Goal: Task Accomplishment & Management: Use online tool/utility

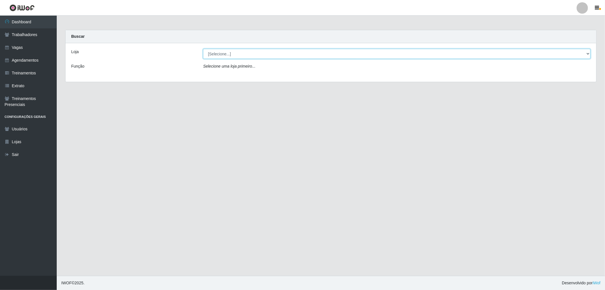
click at [237, 52] on select "[Selecione...] The Pow Pizzaria Delivery - [GEOGRAPHIC_DATA]" at bounding box center [397, 54] width 388 height 10
select select "322"
click at [203, 49] on select "[Selecione...] The Pow Pizzaria Delivery - [GEOGRAPHIC_DATA]" at bounding box center [397, 54] width 388 height 10
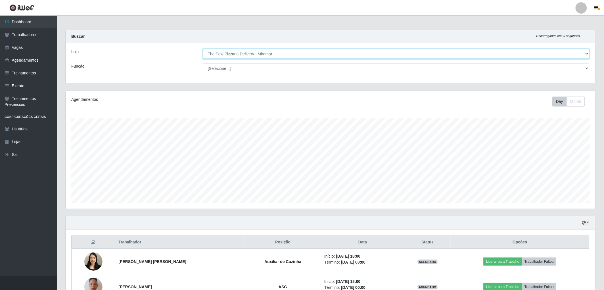
scroll to position [37, 0]
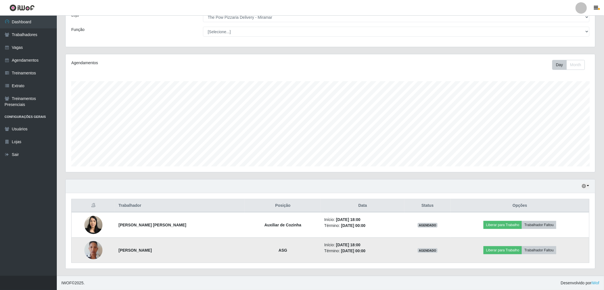
click at [92, 258] on img at bounding box center [93, 250] width 18 height 32
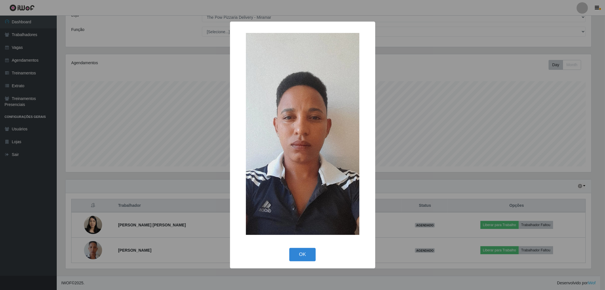
drag, startPoint x: 93, startPoint y: 251, endPoint x: 96, endPoint y: 255, distance: 5.5
click at [96, 255] on div "× OK Cancel" at bounding box center [302, 145] width 605 height 290
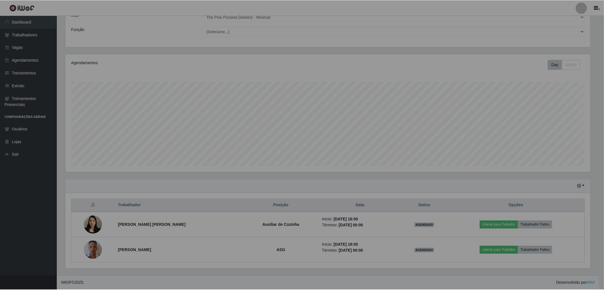
scroll to position [117, 529]
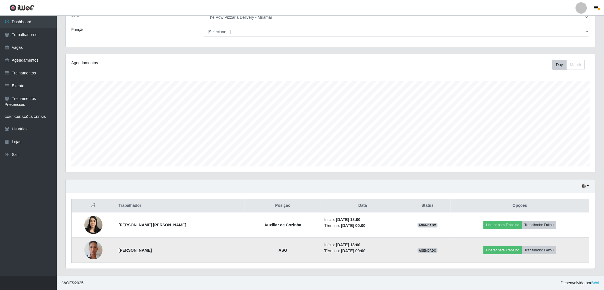
click at [94, 251] on img at bounding box center [93, 250] width 18 height 32
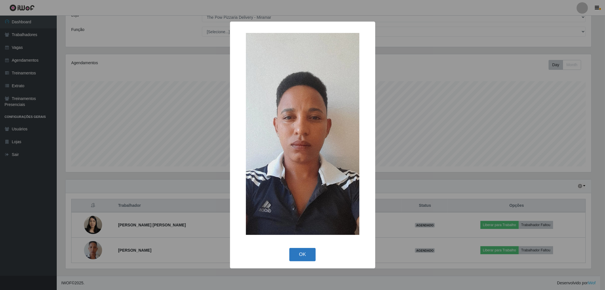
click at [294, 260] on button "OK" at bounding box center [302, 254] width 26 height 13
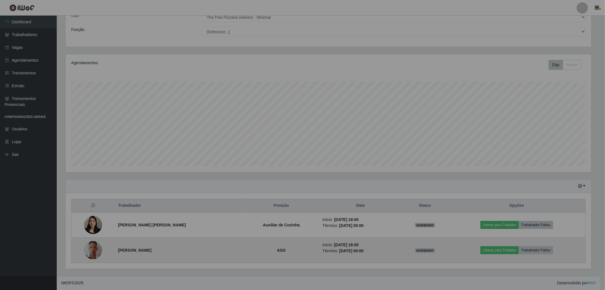
scroll to position [117, 529]
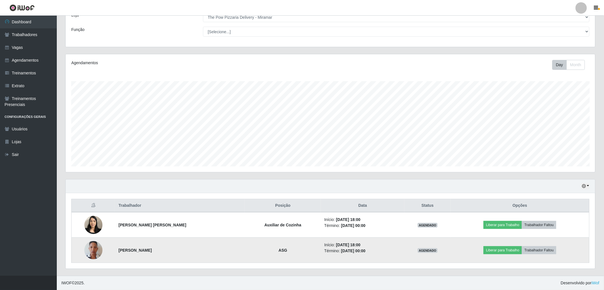
click at [91, 252] on img at bounding box center [93, 250] width 18 height 32
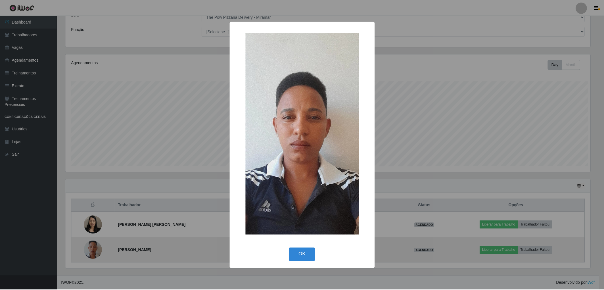
scroll to position [117, 526]
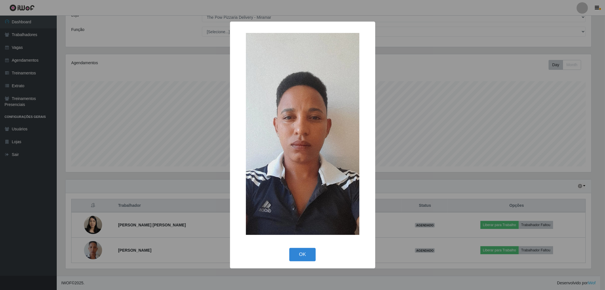
click at [105, 171] on div "× OK Cancel" at bounding box center [302, 145] width 605 height 290
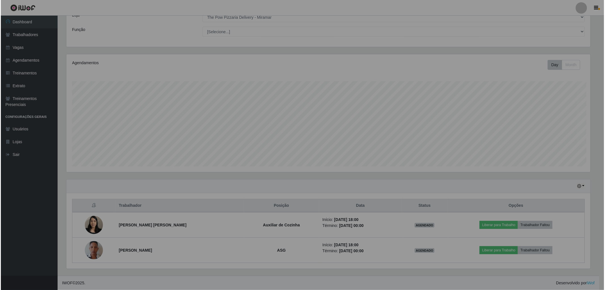
scroll to position [117, 529]
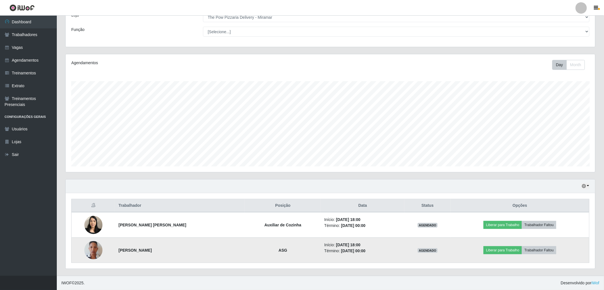
click at [98, 249] on img at bounding box center [93, 250] width 18 height 32
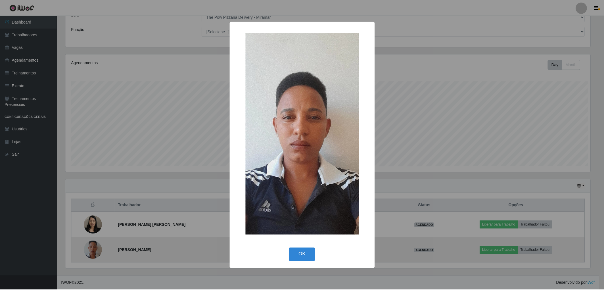
scroll to position [117, 526]
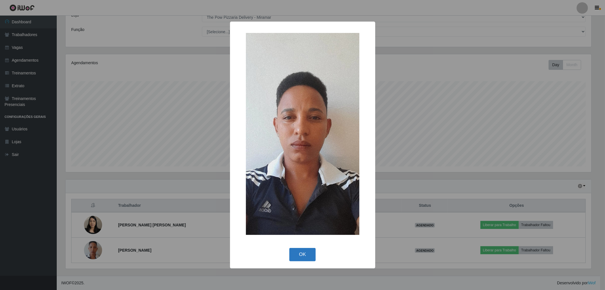
click at [302, 250] on button "OK" at bounding box center [302, 254] width 26 height 13
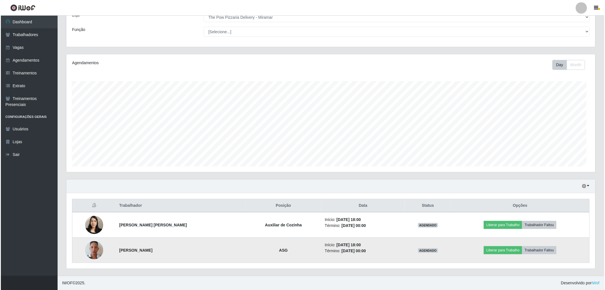
scroll to position [117, 529]
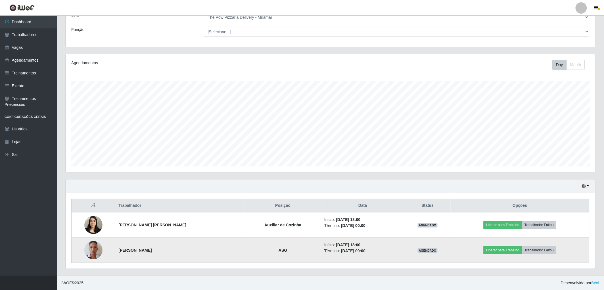
click at [91, 245] on img at bounding box center [93, 250] width 18 height 32
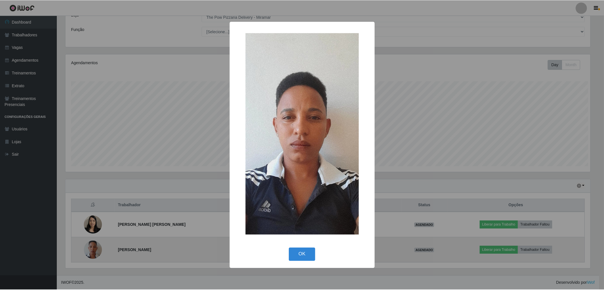
scroll to position [117, 526]
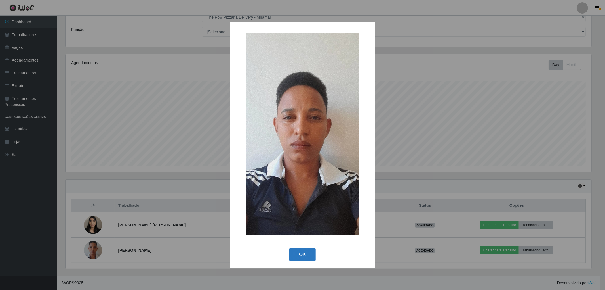
click at [299, 254] on button "OK" at bounding box center [302, 254] width 26 height 13
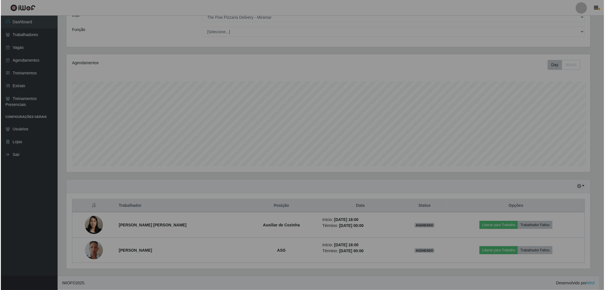
scroll to position [117, 529]
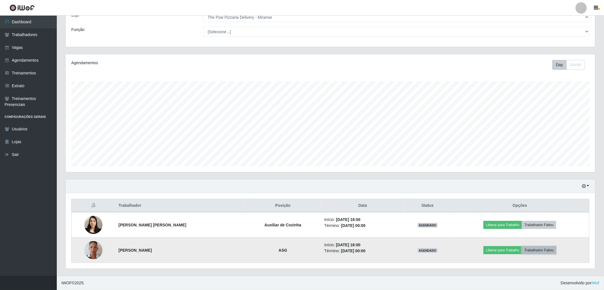
click at [532, 250] on button "Trabalhador Faltou" at bounding box center [539, 250] width 34 height 8
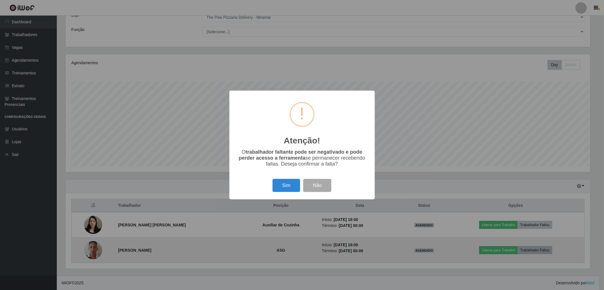
scroll to position [117, 526]
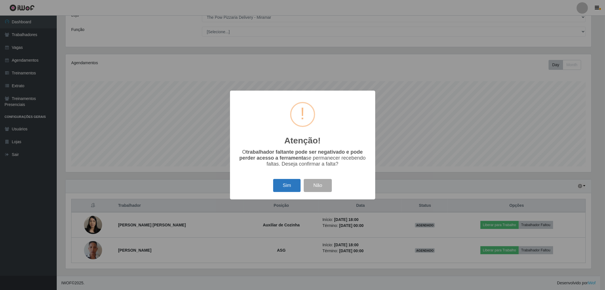
click at [282, 186] on button "Sim" at bounding box center [287, 185] width 28 height 13
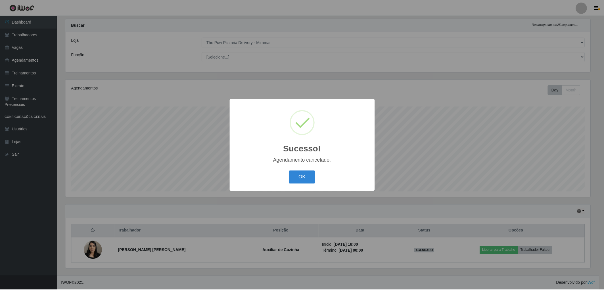
scroll to position [11, 0]
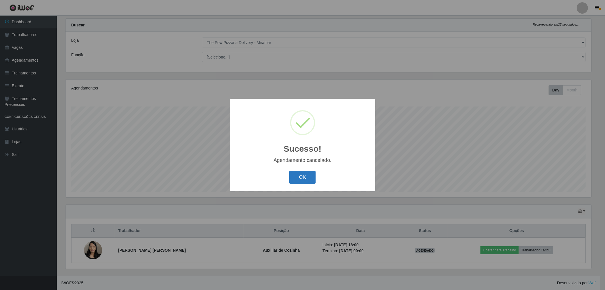
click at [303, 177] on button "OK" at bounding box center [302, 177] width 26 height 13
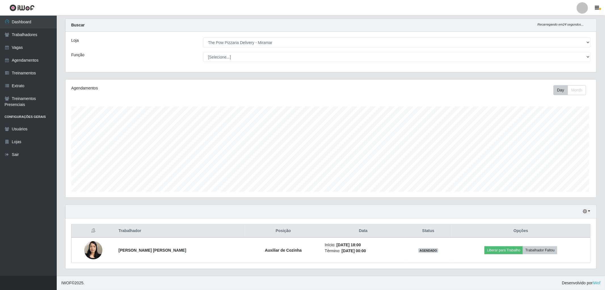
scroll to position [117, 529]
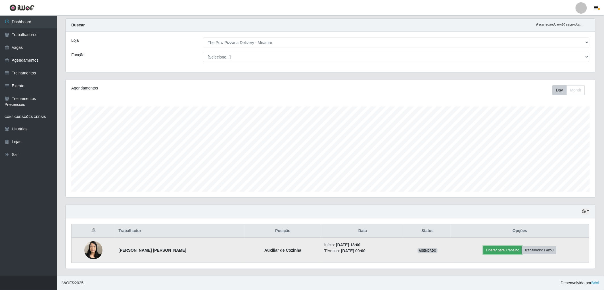
click at [496, 249] on button "Liberar para Trabalho" at bounding box center [502, 250] width 38 height 8
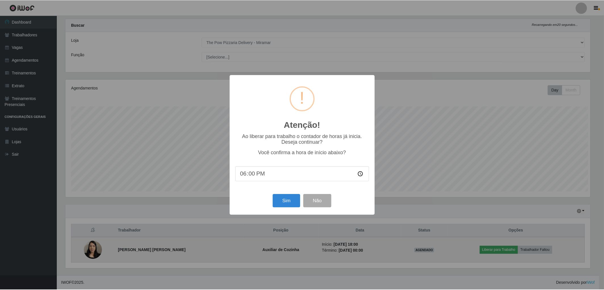
scroll to position [117, 526]
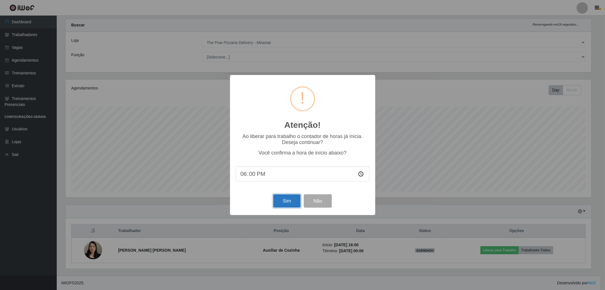
click at [289, 199] on button "Sim" at bounding box center [287, 200] width 28 height 13
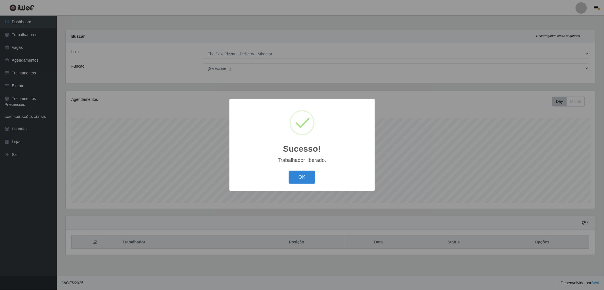
scroll to position [117, 531]
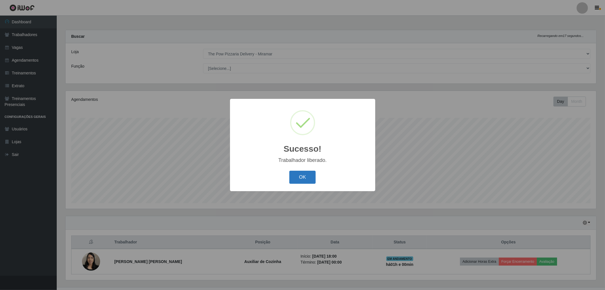
click at [302, 175] on button "OK" at bounding box center [302, 177] width 26 height 13
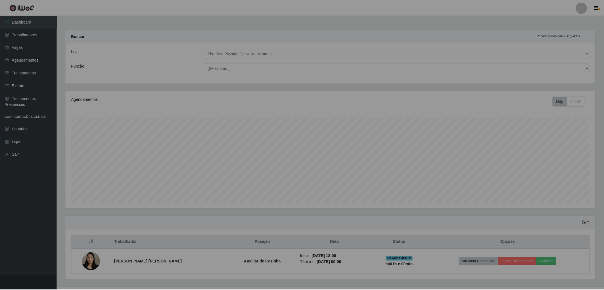
scroll to position [283661, 283249]
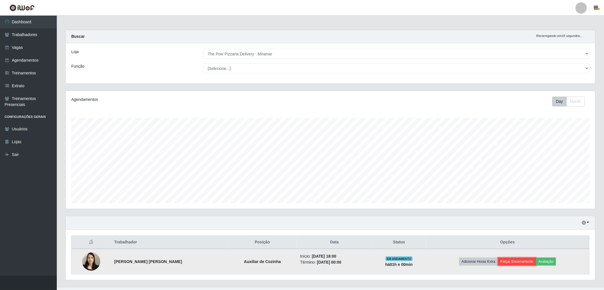
click at [516, 261] on button "Forçar Encerramento" at bounding box center [517, 261] width 38 height 8
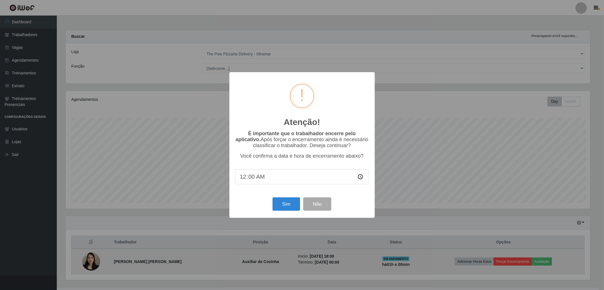
scroll to position [117, 526]
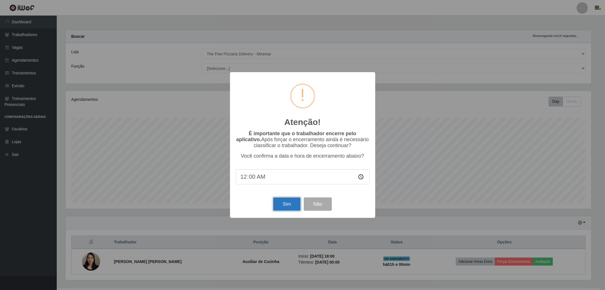
click at [289, 204] on button "Sim" at bounding box center [287, 203] width 28 height 13
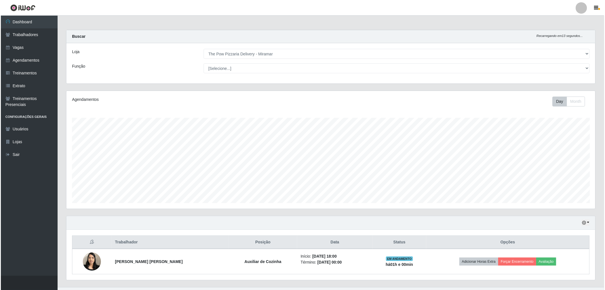
scroll to position [117, 531]
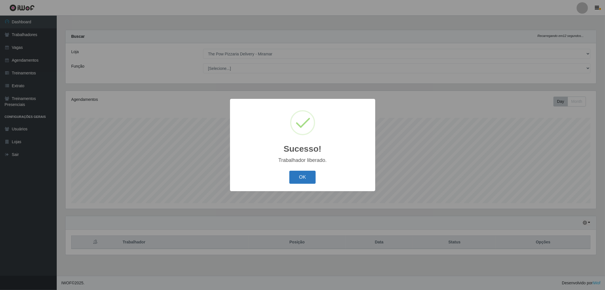
click at [303, 177] on button "OK" at bounding box center [302, 177] width 26 height 13
